Goal: Navigation & Orientation: Find specific page/section

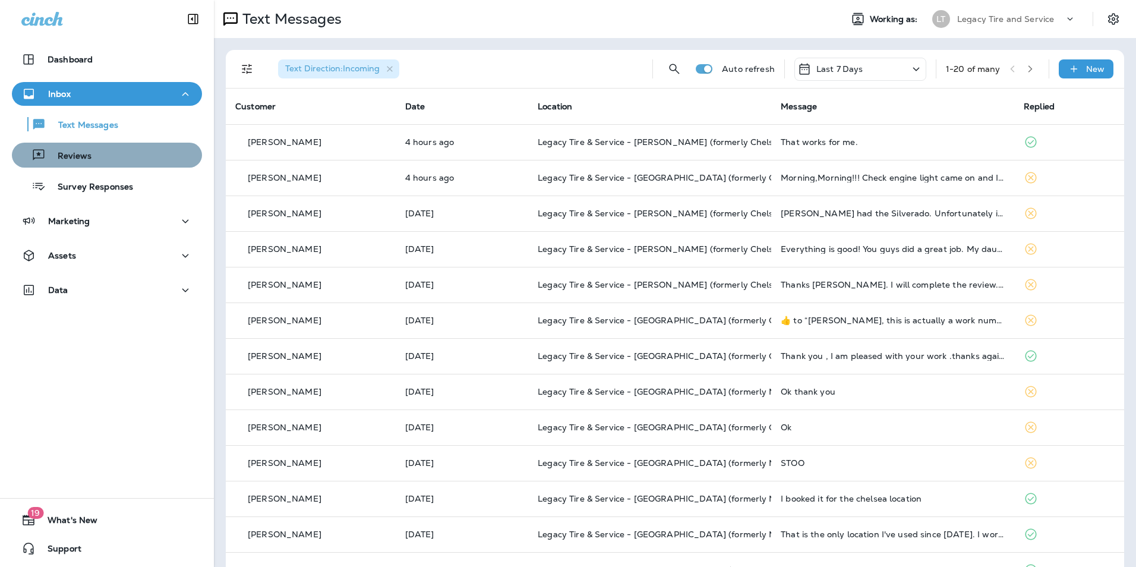
click at [113, 155] on div "Reviews" at bounding box center [107, 155] width 181 height 18
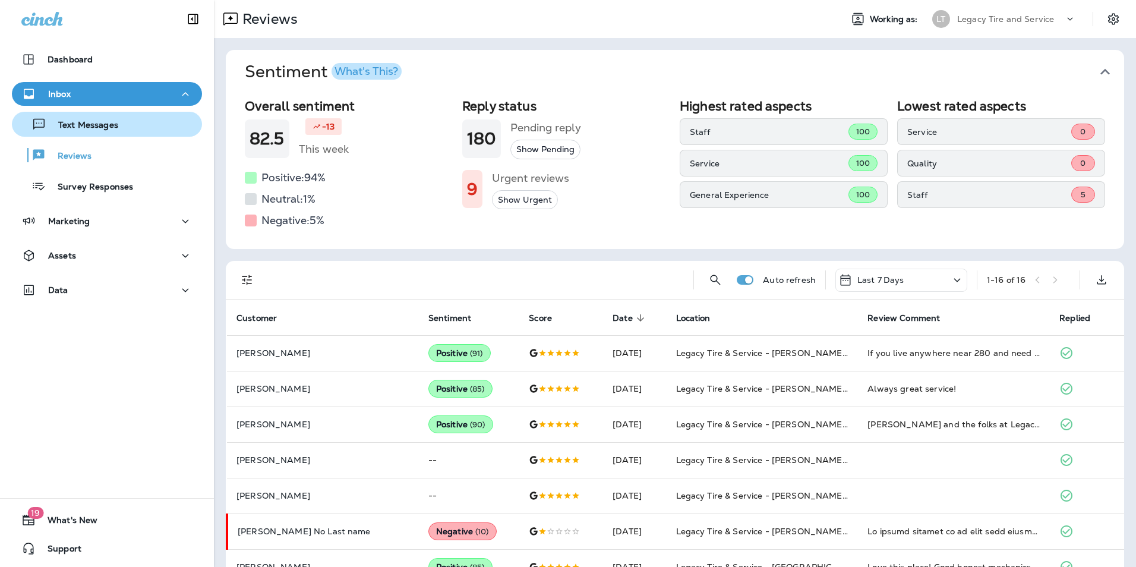
click at [135, 126] on div "Text Messages" at bounding box center [107, 124] width 181 height 18
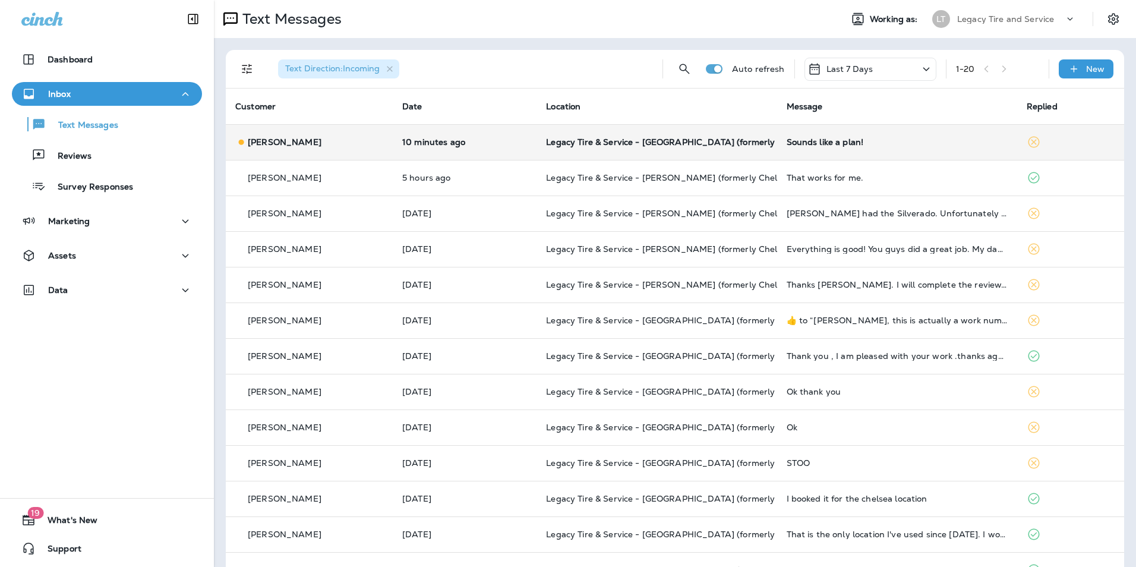
click at [305, 142] on div "[PERSON_NAME]" at bounding box center [309, 142] width 148 height 12
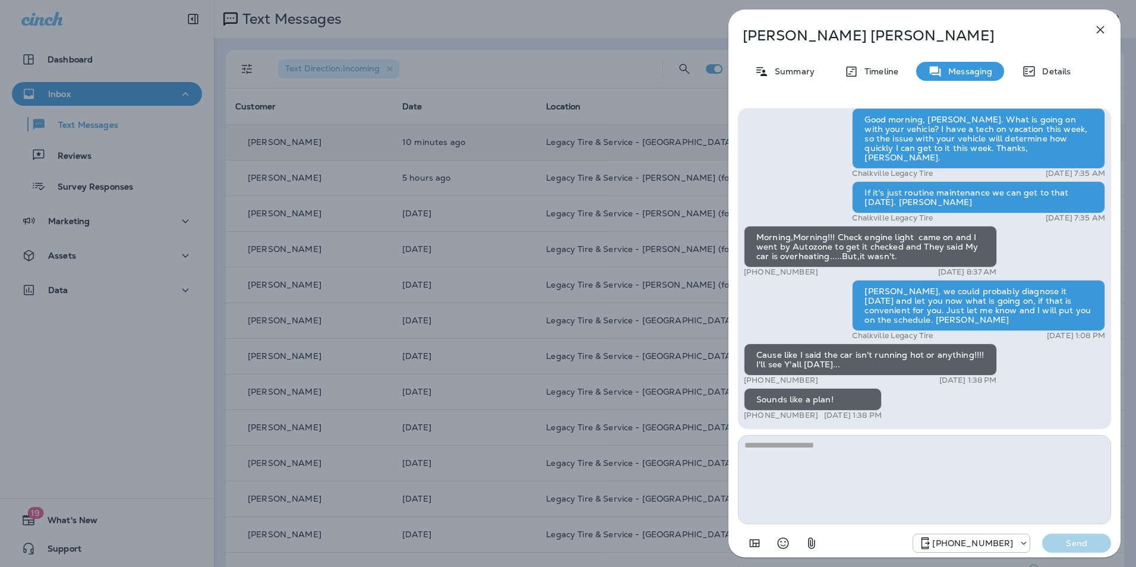
click at [1106, 29] on icon "button" at bounding box center [1100, 30] width 14 height 14
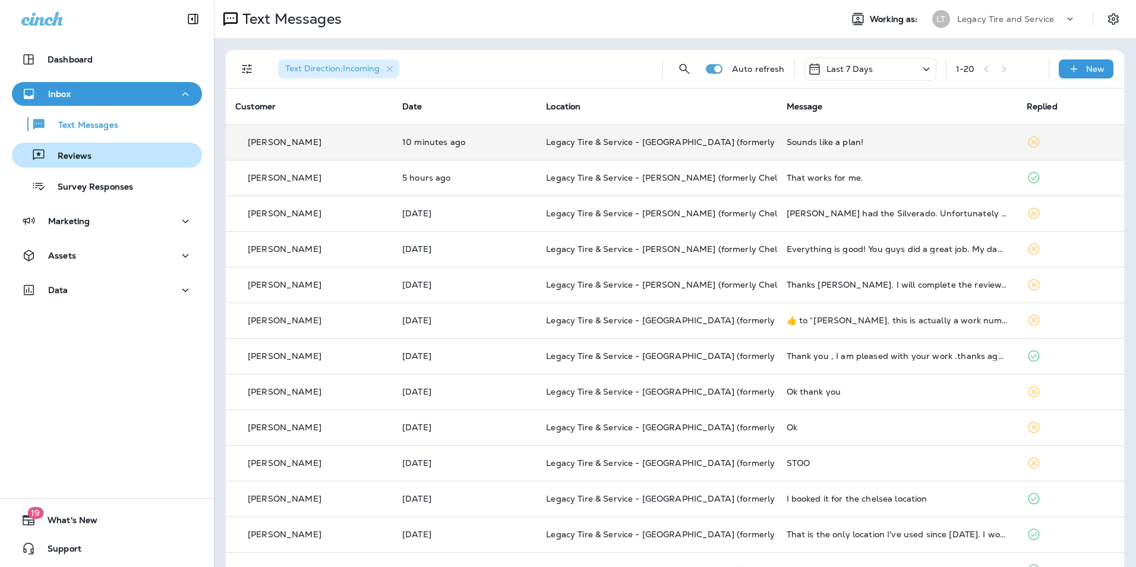
click at [79, 160] on p "Reviews" at bounding box center [69, 156] width 46 height 11
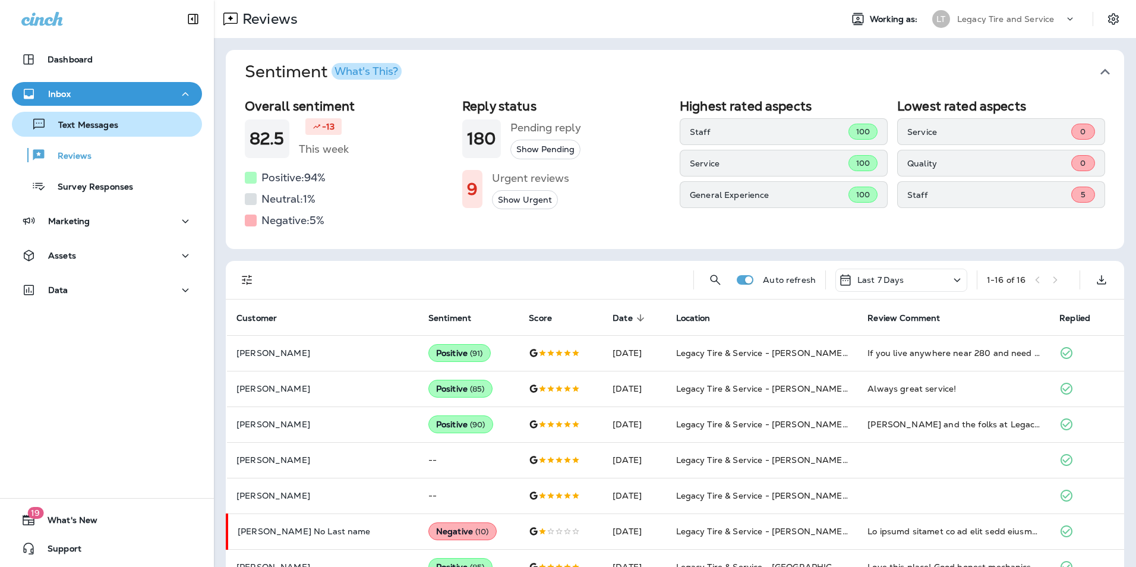
click at [93, 124] on p "Text Messages" at bounding box center [82, 125] width 72 height 11
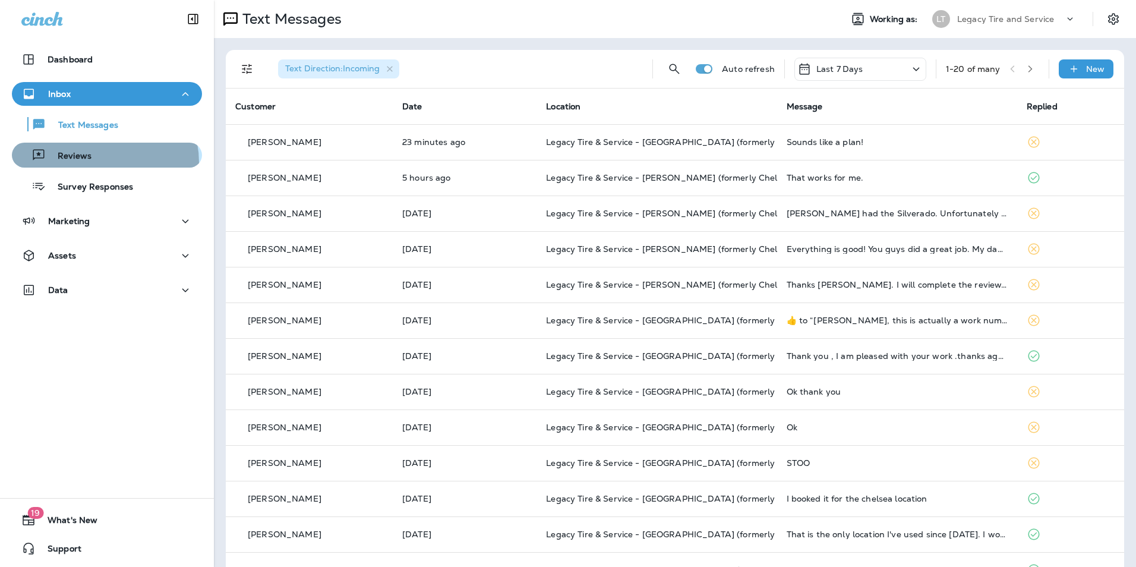
click at [94, 163] on div "Reviews" at bounding box center [107, 155] width 181 height 18
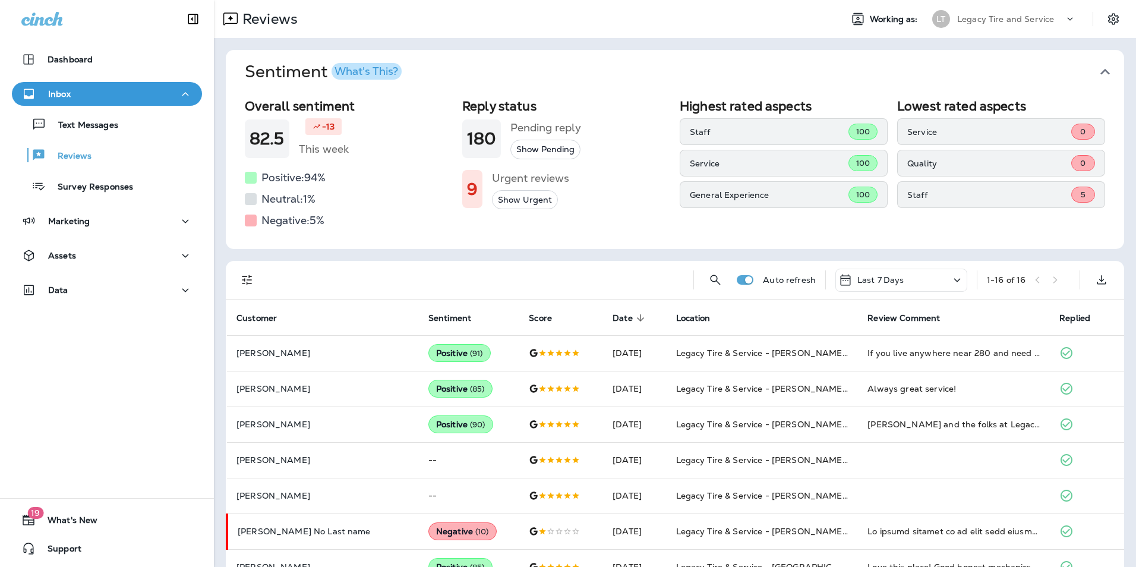
click at [121, 137] on div "Text Messages Reviews Survey Responses" at bounding box center [107, 152] width 190 height 93
click at [117, 130] on div "Text Messages" at bounding box center [107, 124] width 181 height 18
